Goal: Transaction & Acquisition: Obtain resource

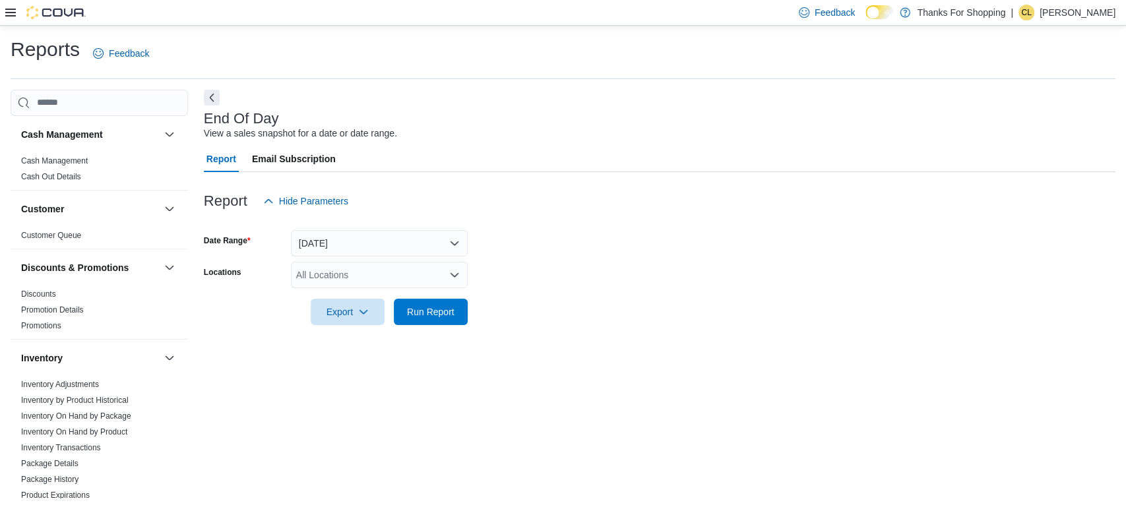
click at [459, 273] on icon "Open list of options" at bounding box center [454, 275] width 11 height 11
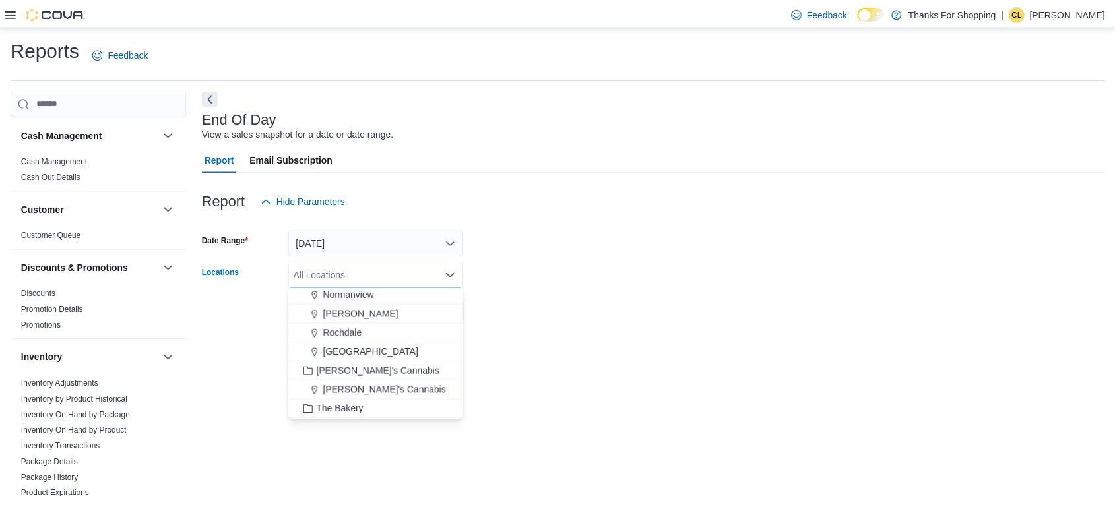
scroll to position [275, 0]
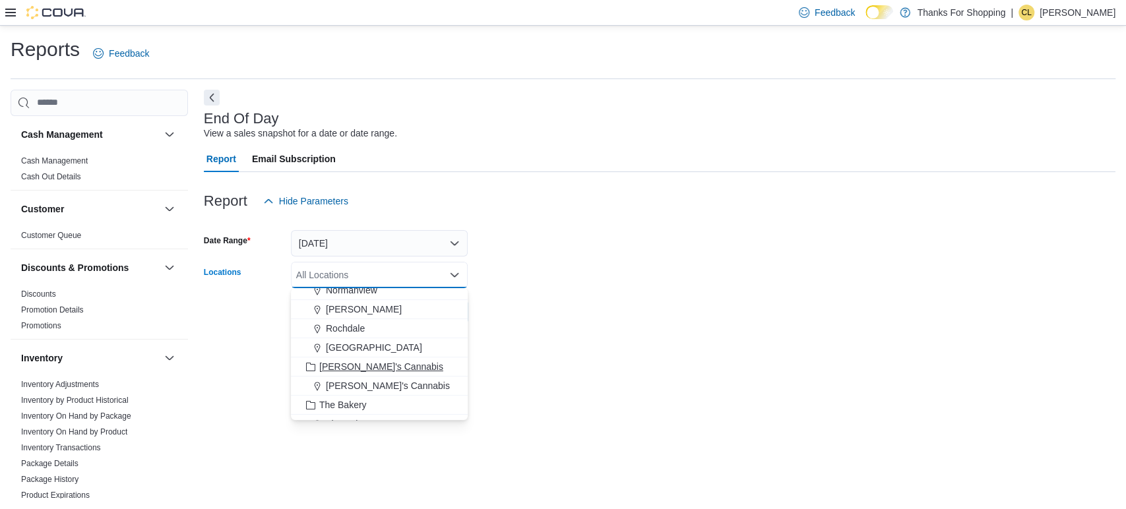
click at [412, 368] on div "Lucy's Cannabis" at bounding box center [379, 366] width 161 height 13
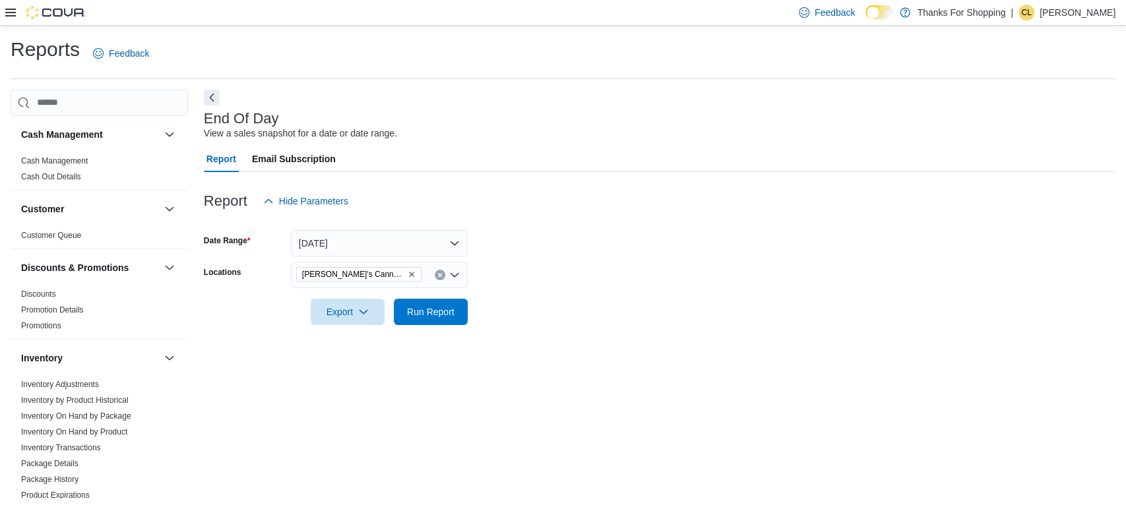
click at [666, 224] on div at bounding box center [660, 222] width 912 height 16
click at [431, 310] on span "Run Report" at bounding box center [431, 311] width 48 height 13
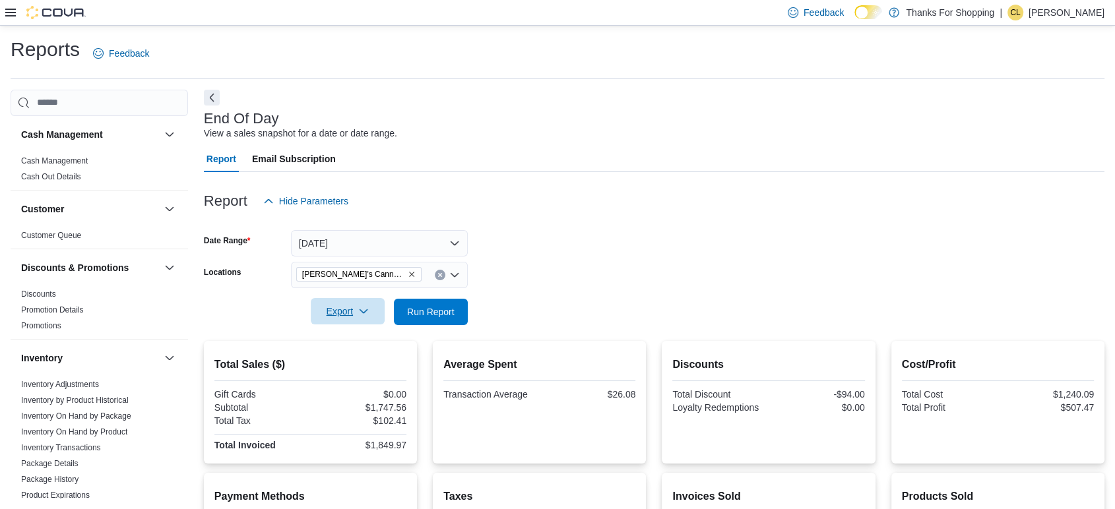
click at [341, 309] on span "Export" at bounding box center [348, 311] width 58 height 26
click at [348, 361] on span "Export to Pdf" at bounding box center [349, 365] width 59 height 11
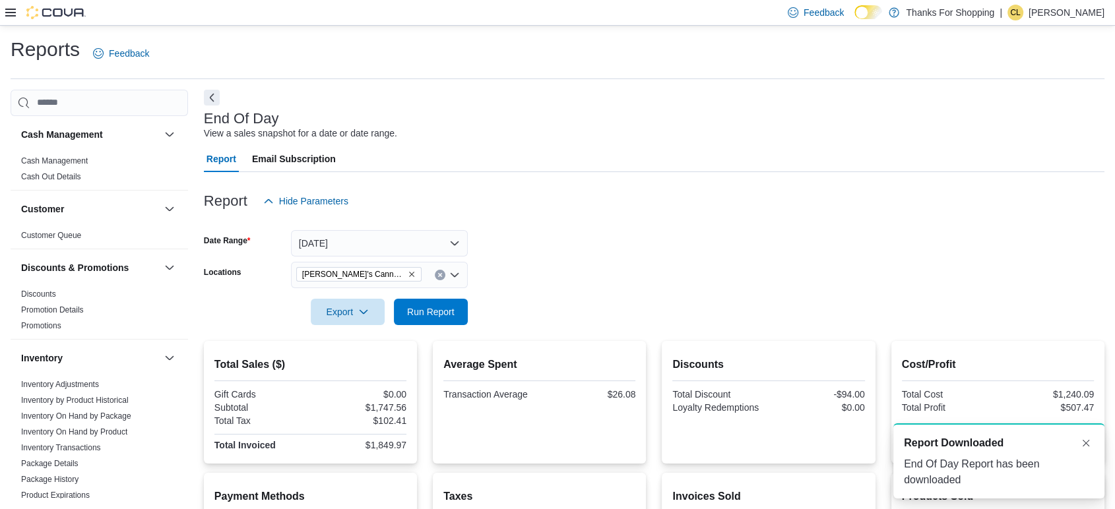
click at [992, 460] on div "End Of Day Report has been downloaded" at bounding box center [999, 473] width 190 height 32
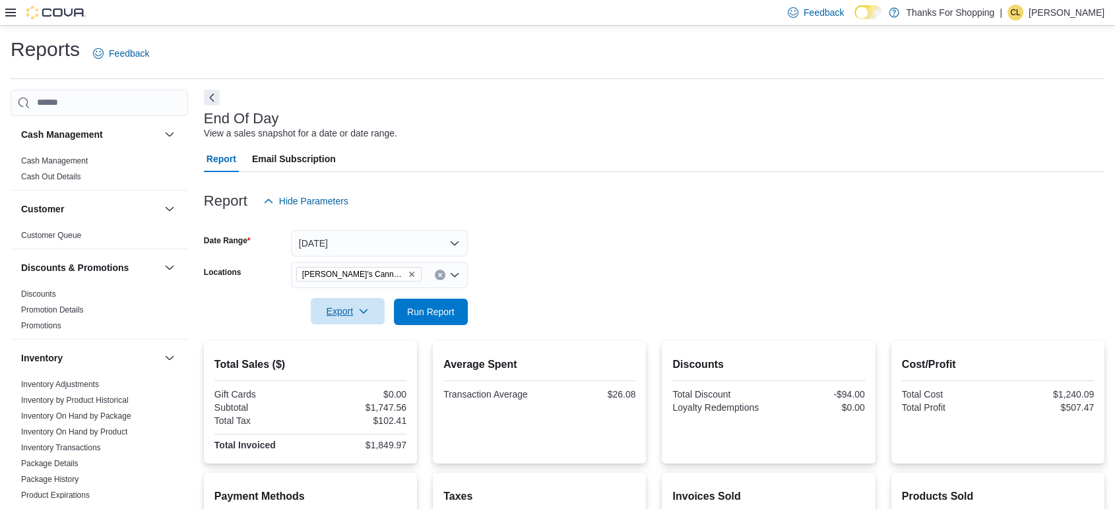
click at [368, 311] on icon "button" at bounding box center [363, 311] width 11 height 11
click at [363, 364] on span "Export to Pdf" at bounding box center [349, 365] width 59 height 11
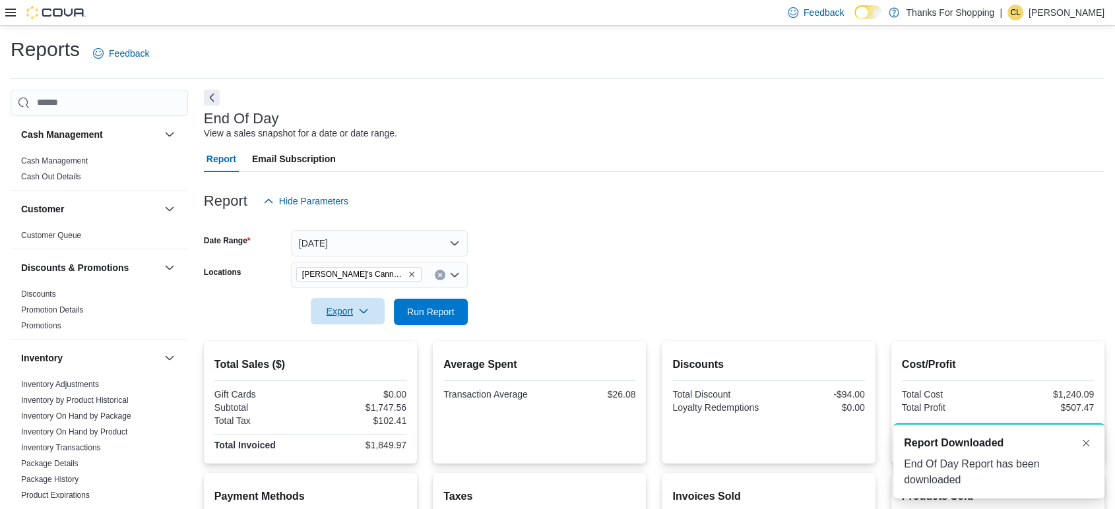
click at [922, 460] on div "End Of Day Report has been downloaded" at bounding box center [999, 473] width 190 height 32
click at [950, 437] on span "Report Downloaded" at bounding box center [954, 443] width 100 height 16
click at [1001, 485] on div "End Of Day Report has been downloaded" at bounding box center [999, 473] width 190 height 32
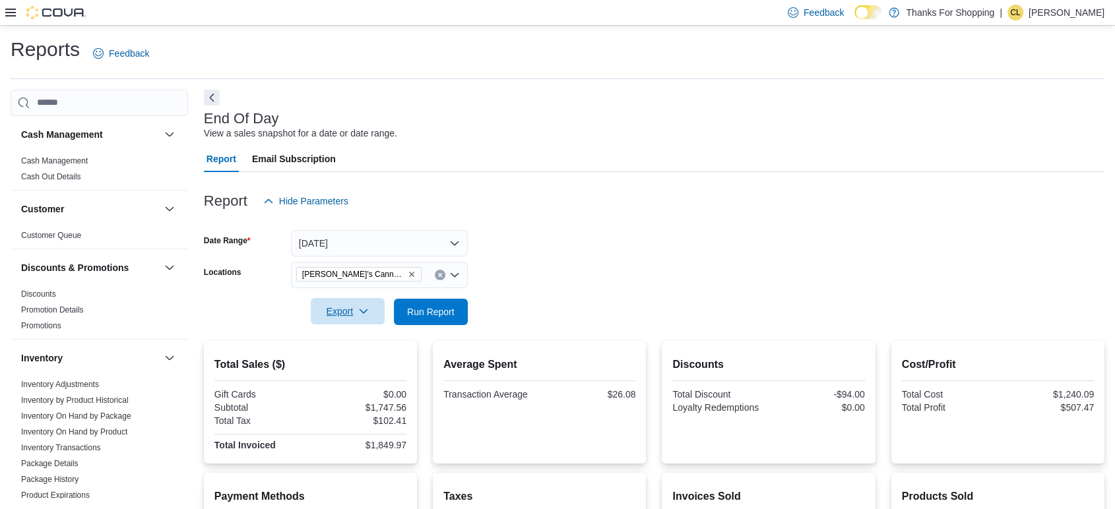
click at [12, 4] on div at bounding box center [45, 12] width 80 height 25
click at [8, 16] on icon at bounding box center [10, 13] width 11 height 8
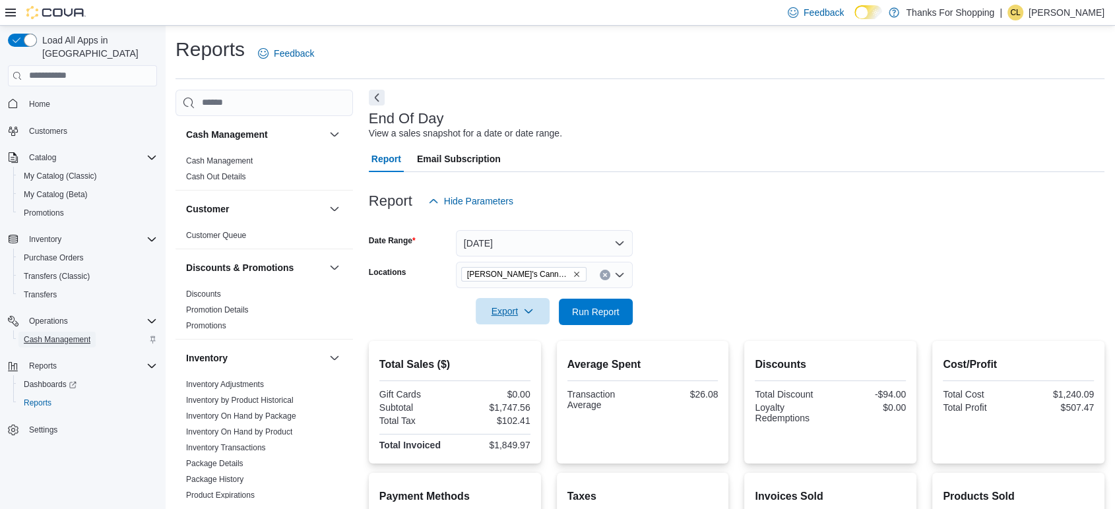
click at [70, 335] on span "Cash Management" at bounding box center [57, 340] width 67 height 11
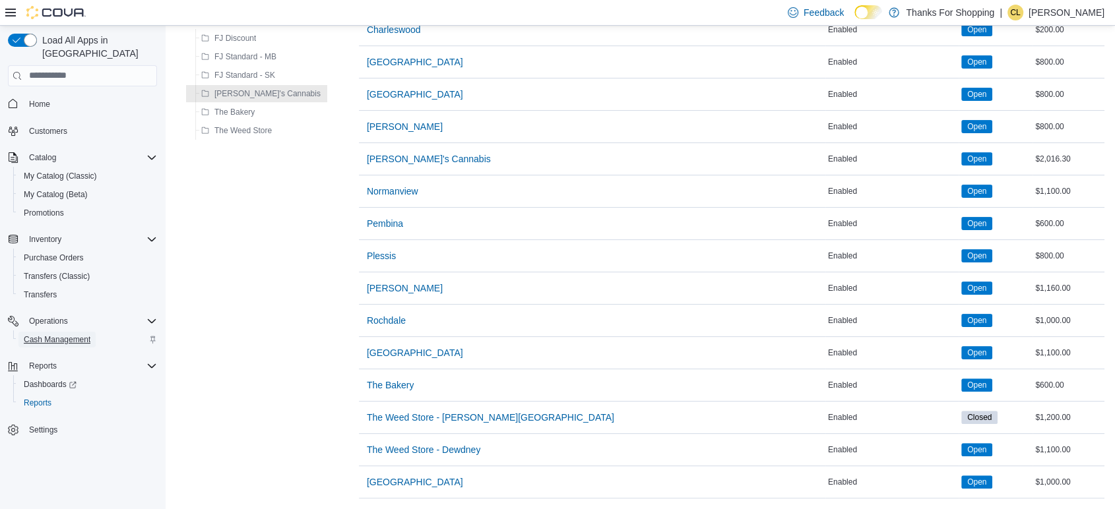
scroll to position [137, 0]
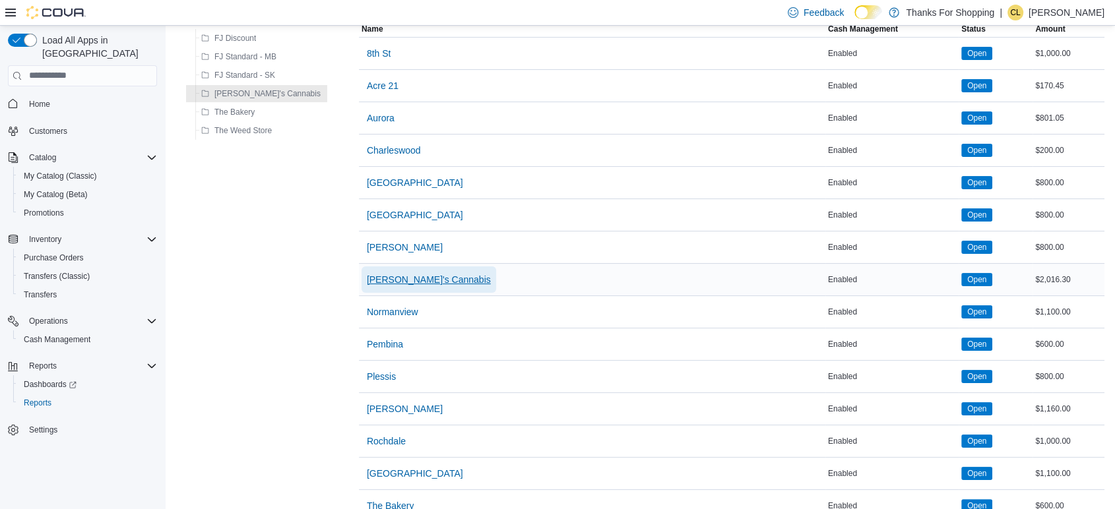
click at [367, 273] on span "Lucy's Cannabis" at bounding box center [429, 279] width 124 height 13
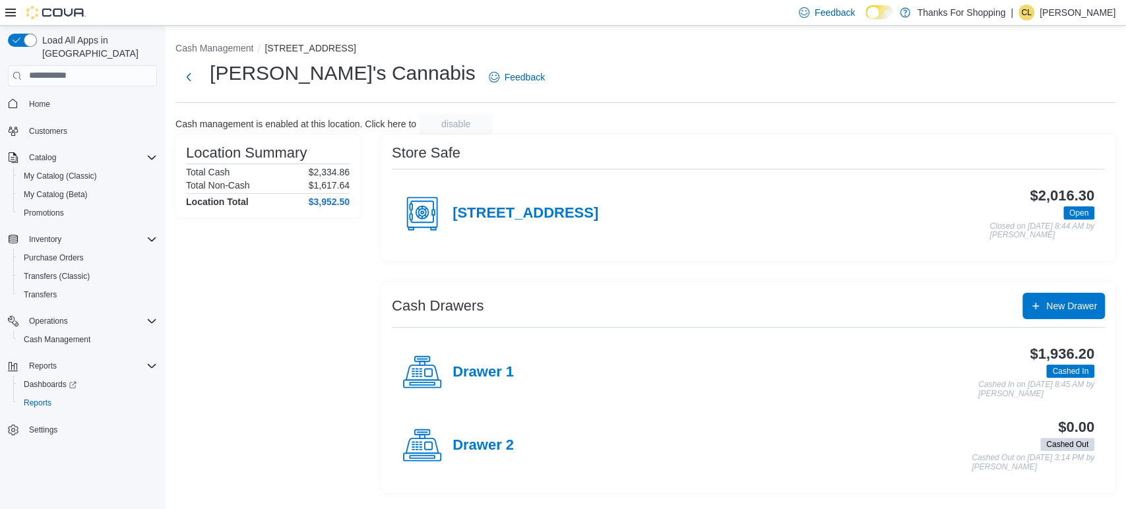
click at [504, 222] on div "2367 Ness Avenue" at bounding box center [500, 214] width 196 height 40
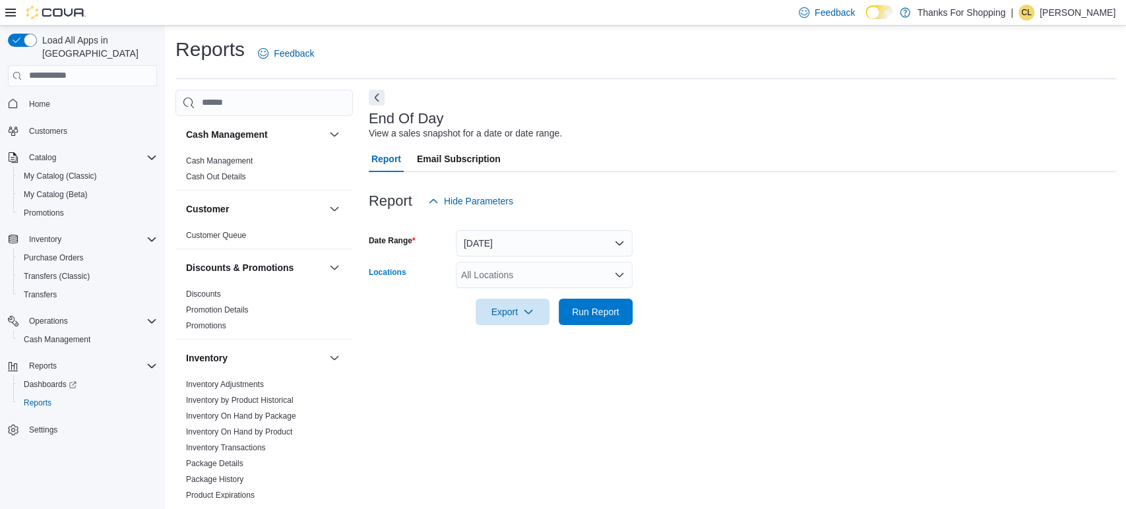
click at [622, 273] on icon "Open list of options" at bounding box center [620, 275] width 8 height 4
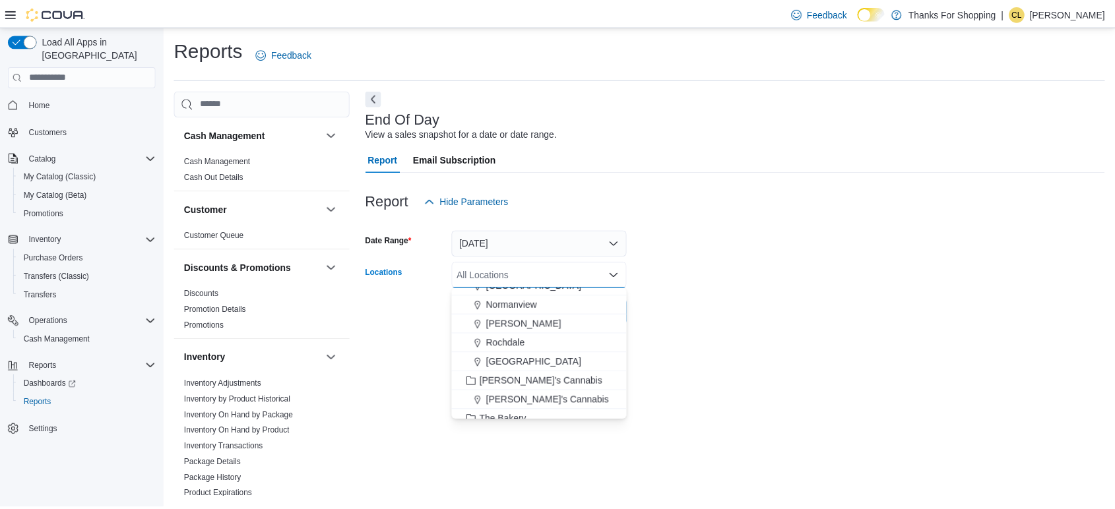
scroll to position [269, 0]
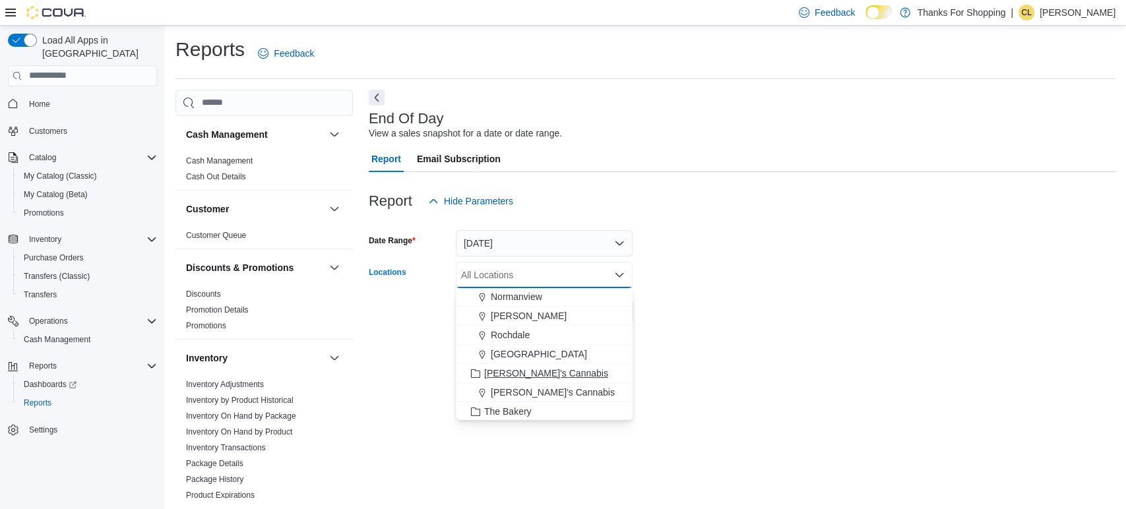
click at [565, 374] on div "Lucy's Cannabis" at bounding box center [544, 373] width 161 height 13
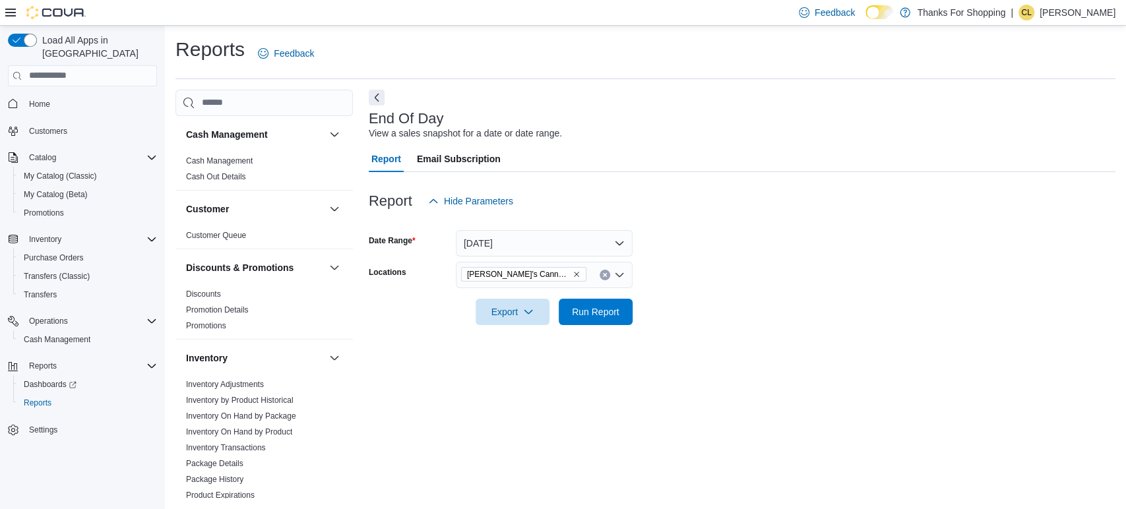
click at [732, 310] on form "Date Range Today Locations Lucy's Cannabis Export Run Report" at bounding box center [742, 269] width 747 height 111
click at [607, 315] on span "Run Report" at bounding box center [596, 311] width 48 height 13
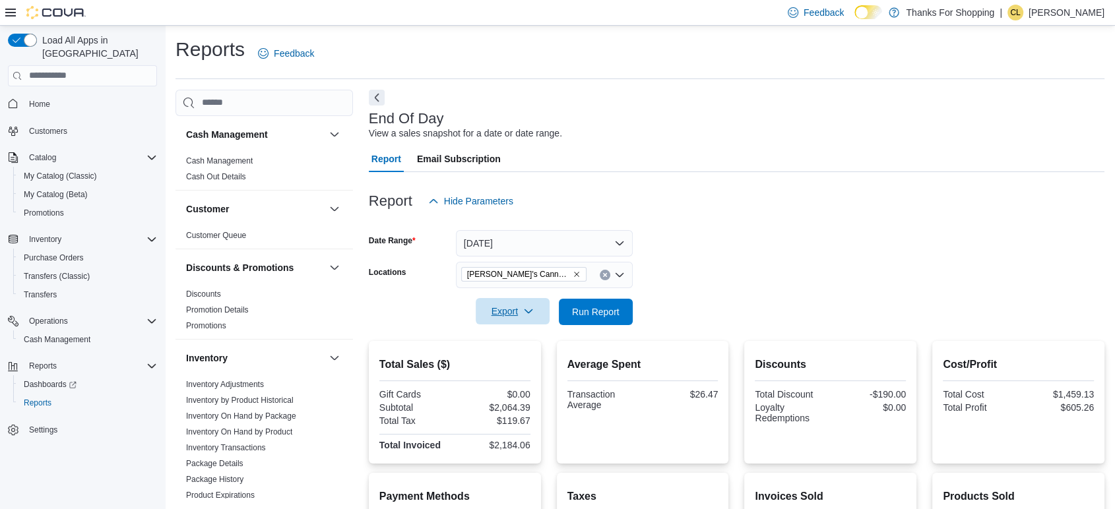
click at [530, 315] on icon "button" at bounding box center [528, 311] width 11 height 11
click at [523, 360] on span "Export to Pdf" at bounding box center [514, 365] width 59 height 11
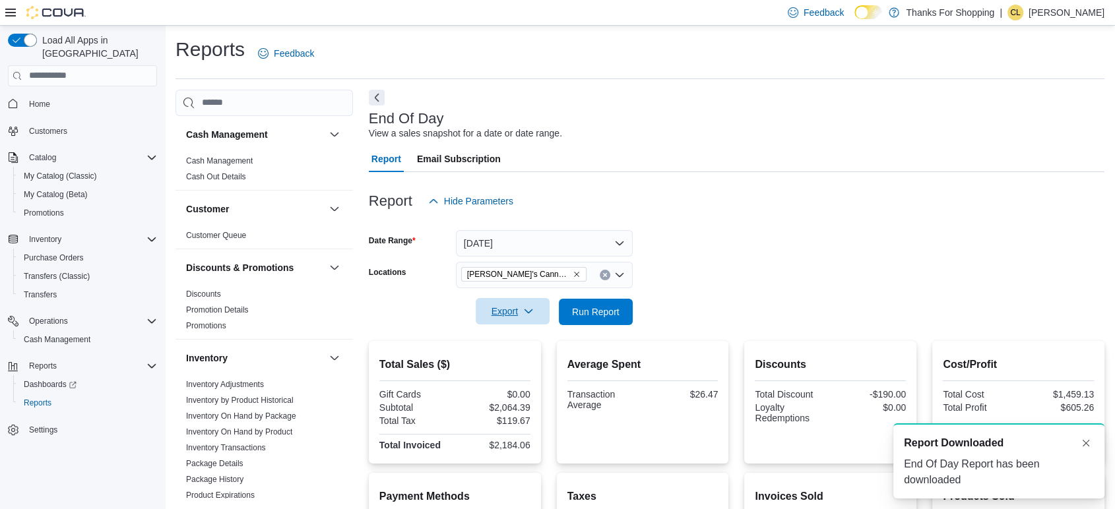
click at [945, 451] on span "Report Downloaded" at bounding box center [954, 443] width 100 height 16
click at [953, 474] on div "End Of Day Report has been downloaded" at bounding box center [999, 473] width 190 height 32
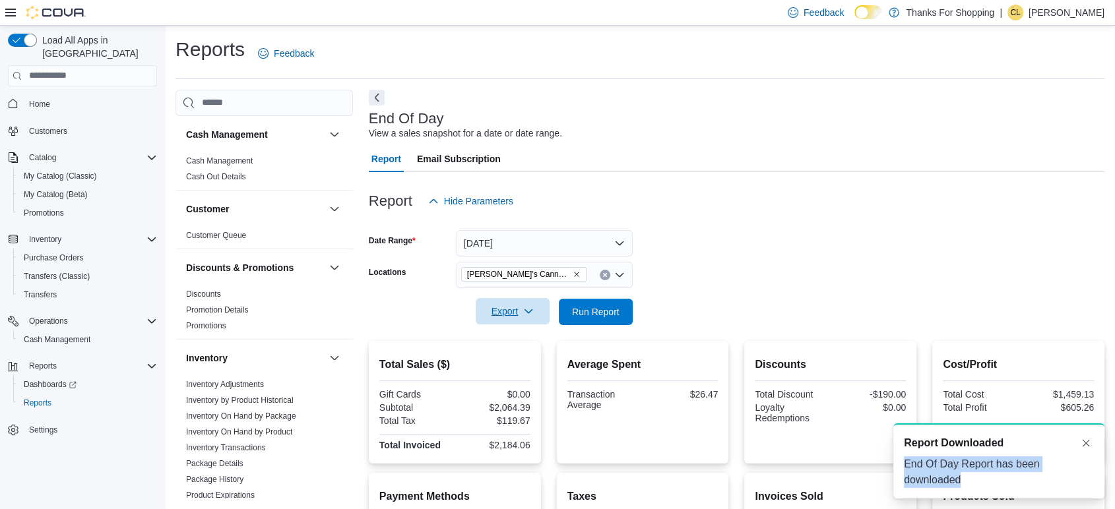
click at [953, 474] on div "End Of Day Report has been downloaded" at bounding box center [999, 473] width 190 height 32
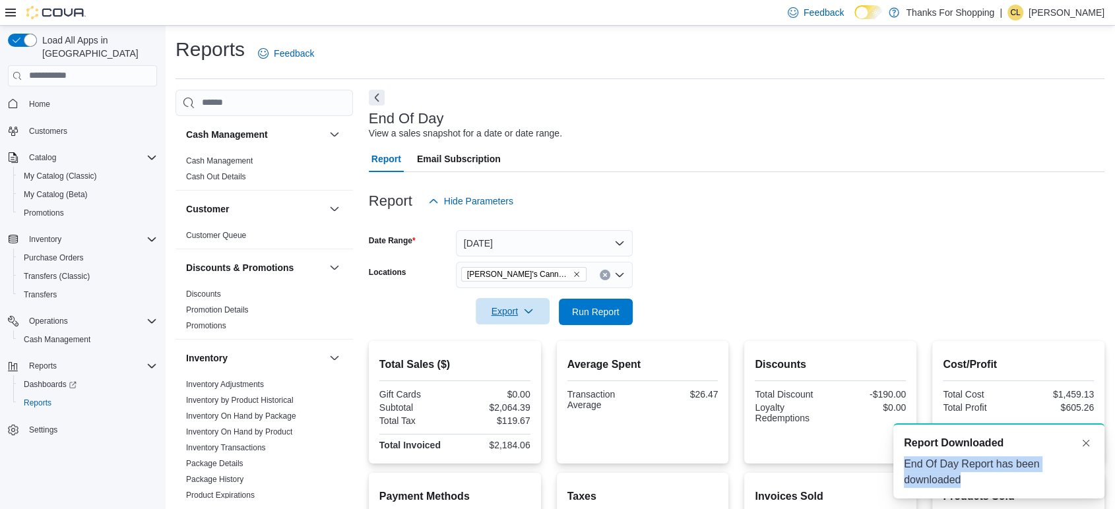
click at [953, 474] on div "End Of Day Report has been downloaded" at bounding box center [999, 473] width 190 height 32
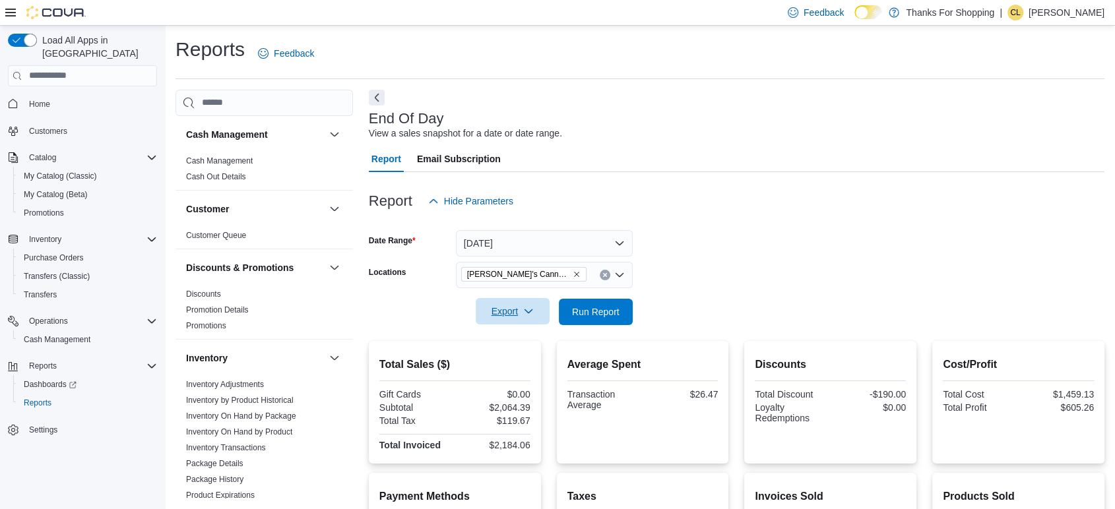
click at [13, 12] on icon at bounding box center [10, 13] width 11 height 8
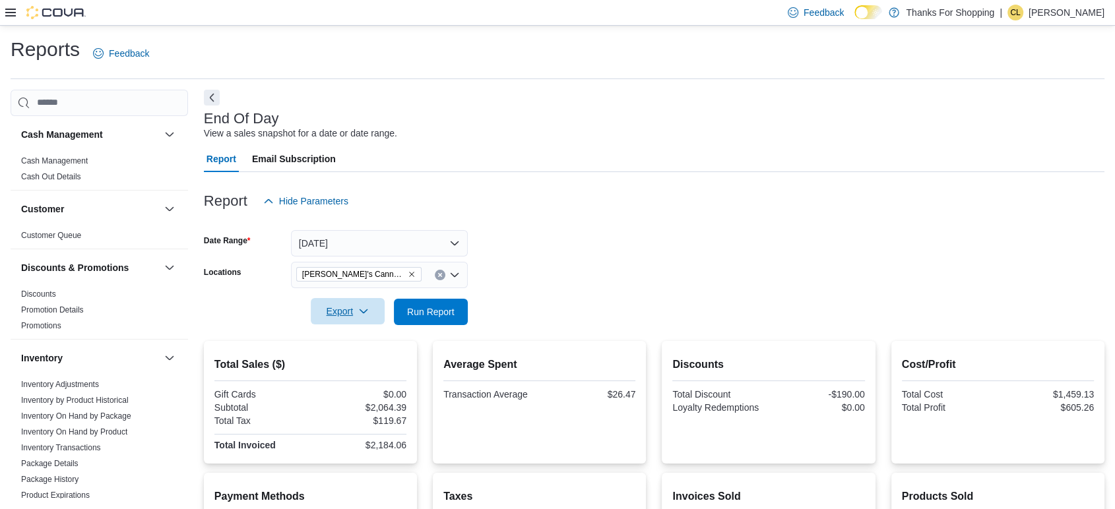
click at [7, 10] on icon at bounding box center [10, 12] width 11 height 11
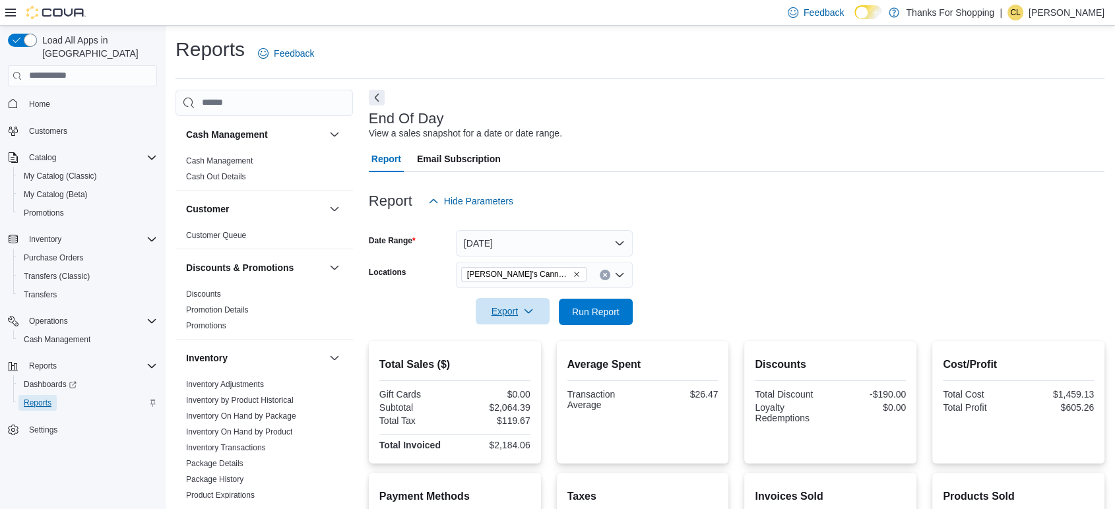
click at [36, 398] on span "Reports" at bounding box center [38, 403] width 28 height 11
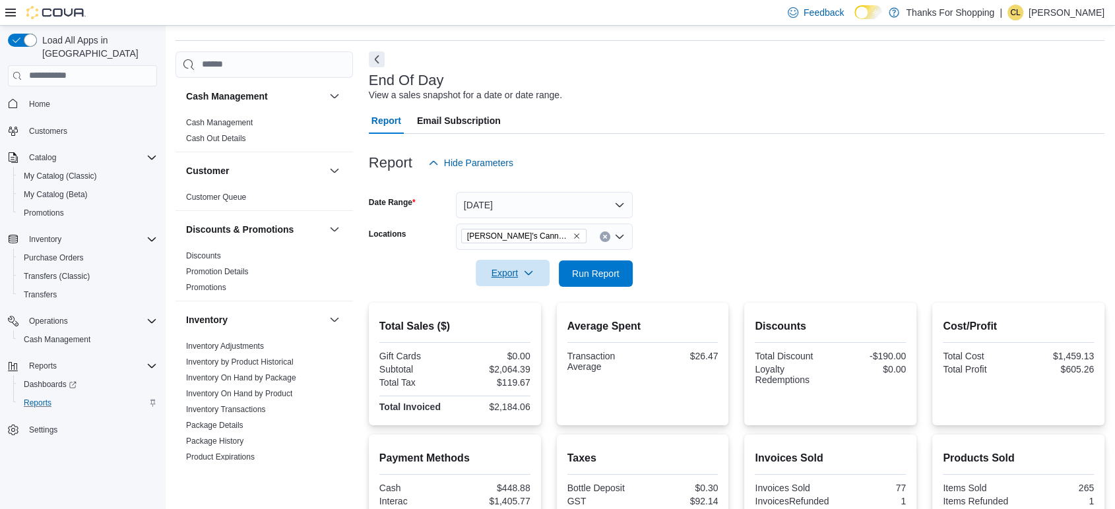
scroll to position [42, 0]
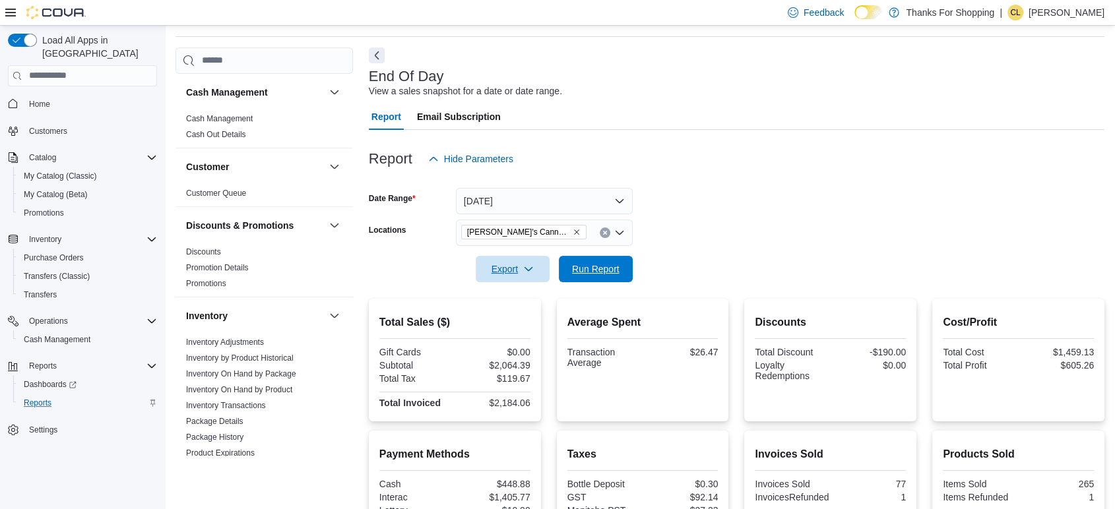
click at [593, 261] on span "Run Report" at bounding box center [596, 269] width 58 height 26
click at [536, 268] on span "Export" at bounding box center [513, 269] width 58 height 26
click at [519, 317] on span "Export to Pdf" at bounding box center [514, 322] width 59 height 11
